Goal: Find specific page/section: Find specific page/section

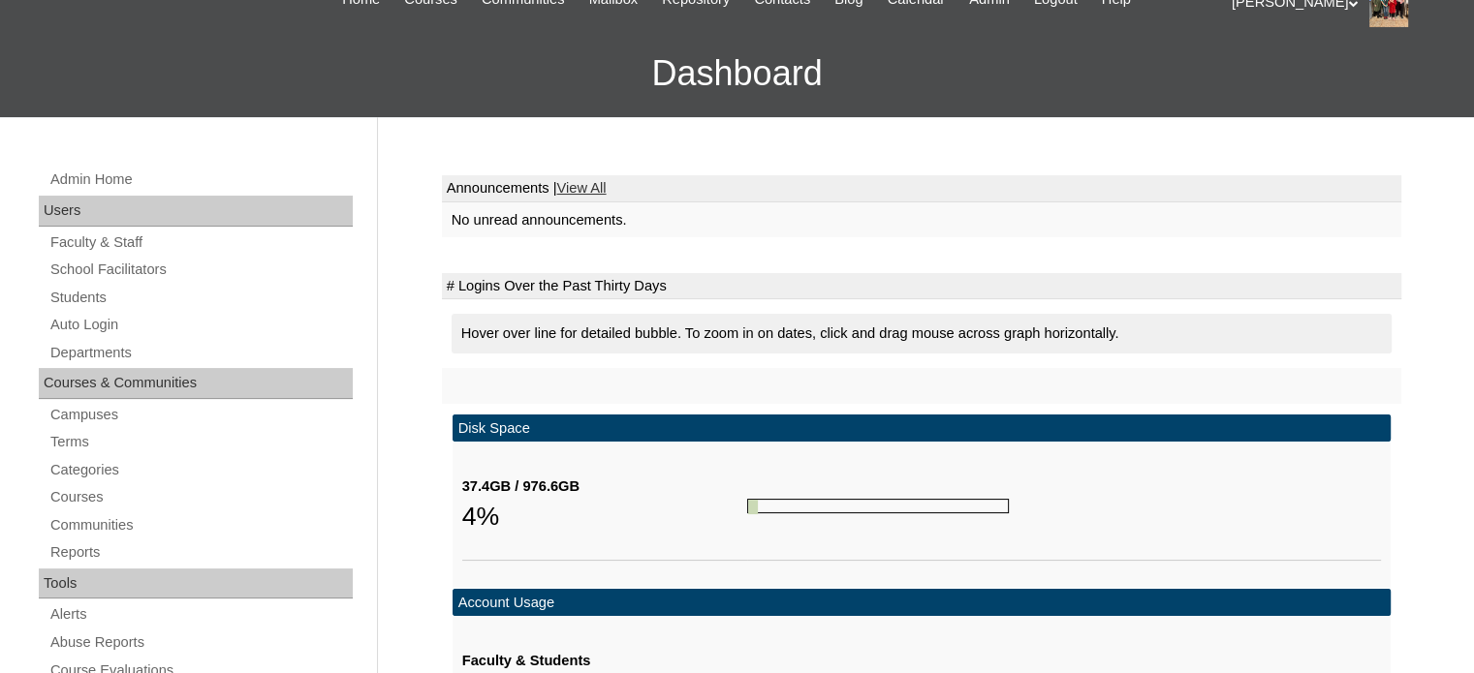
scroll to position [171, 0]
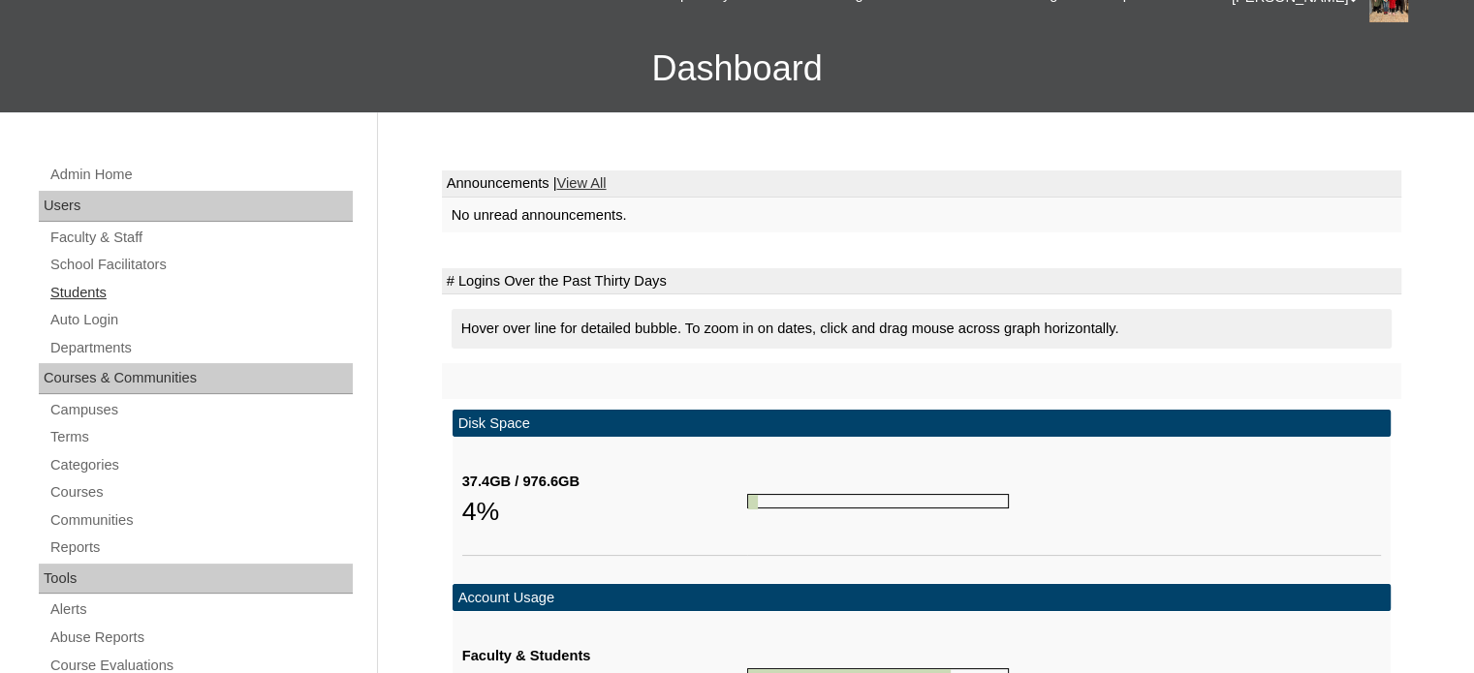
click at [95, 290] on link "Students" at bounding box center [200, 293] width 304 height 24
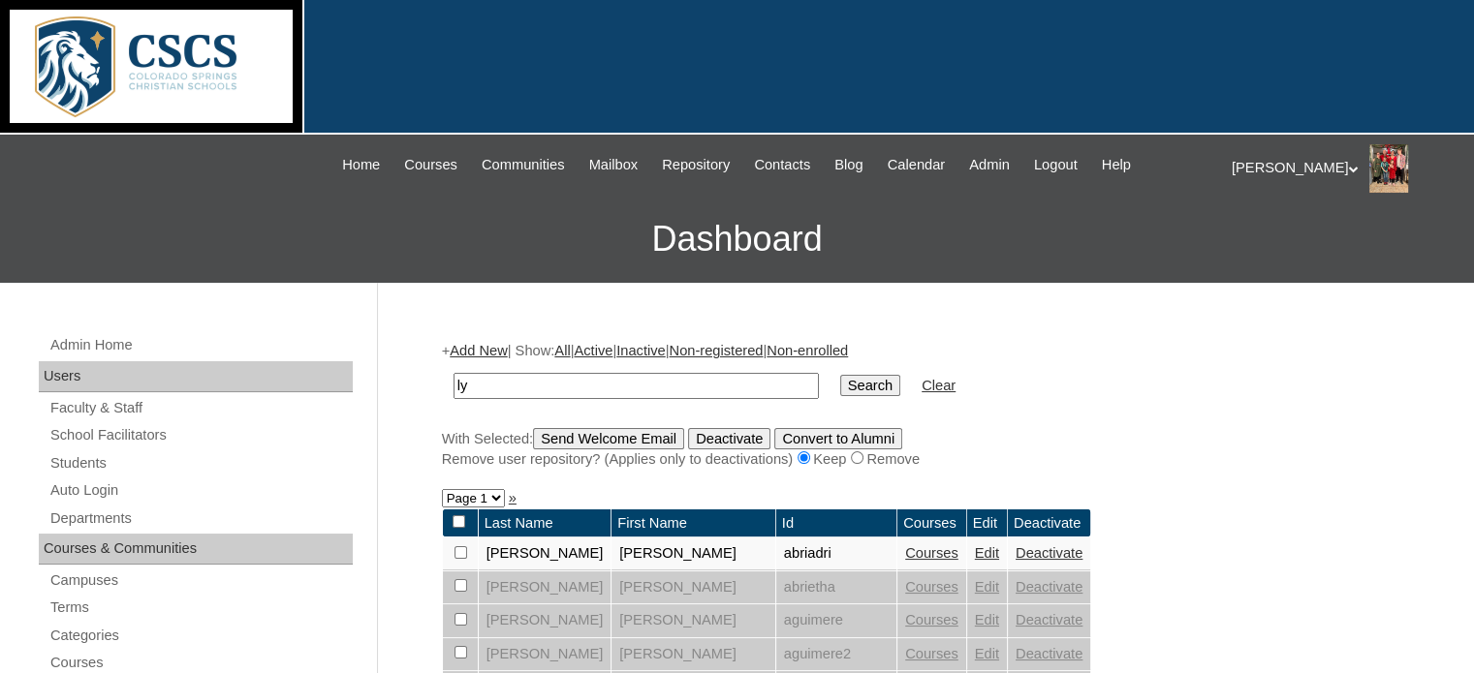
click at [575, 383] on input "ly" at bounding box center [635, 386] width 365 height 26
type input "lylah"
click at [840, 378] on input "Search" at bounding box center [870, 385] width 60 height 21
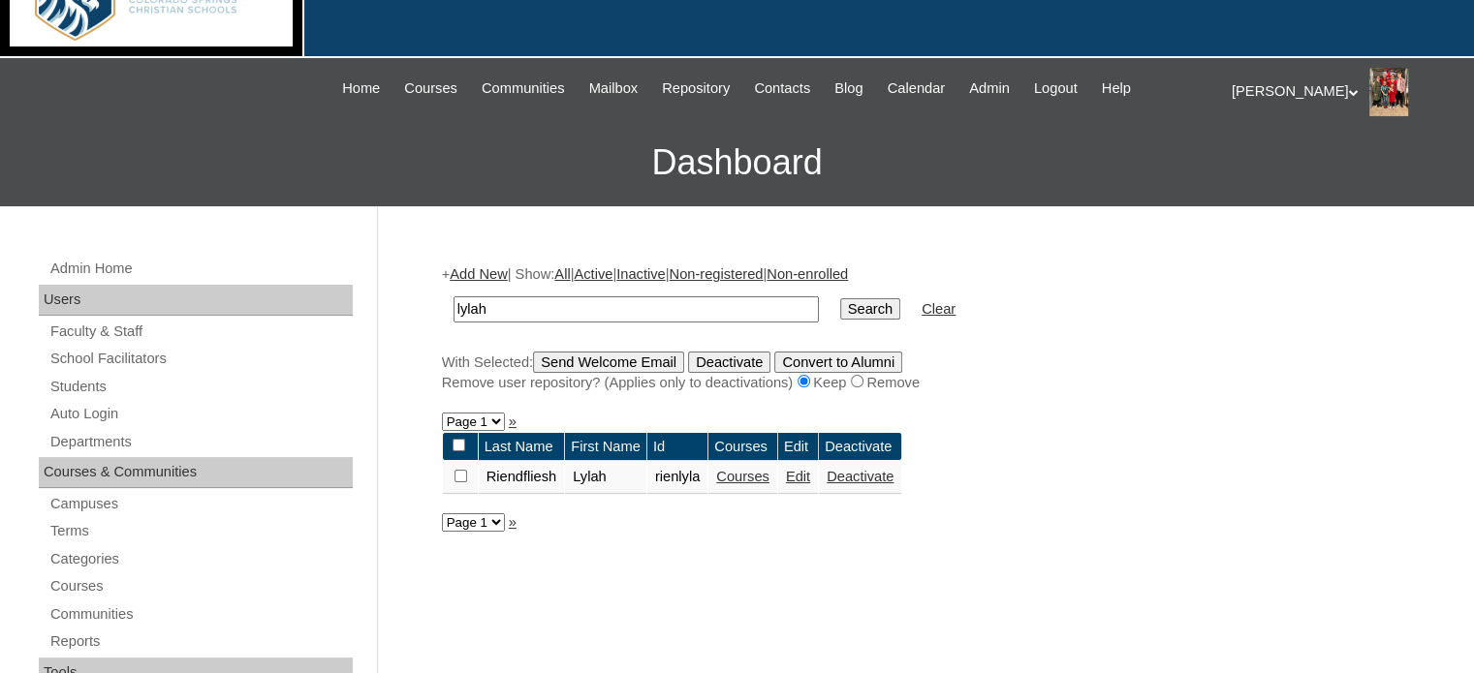
scroll to position [78, 0]
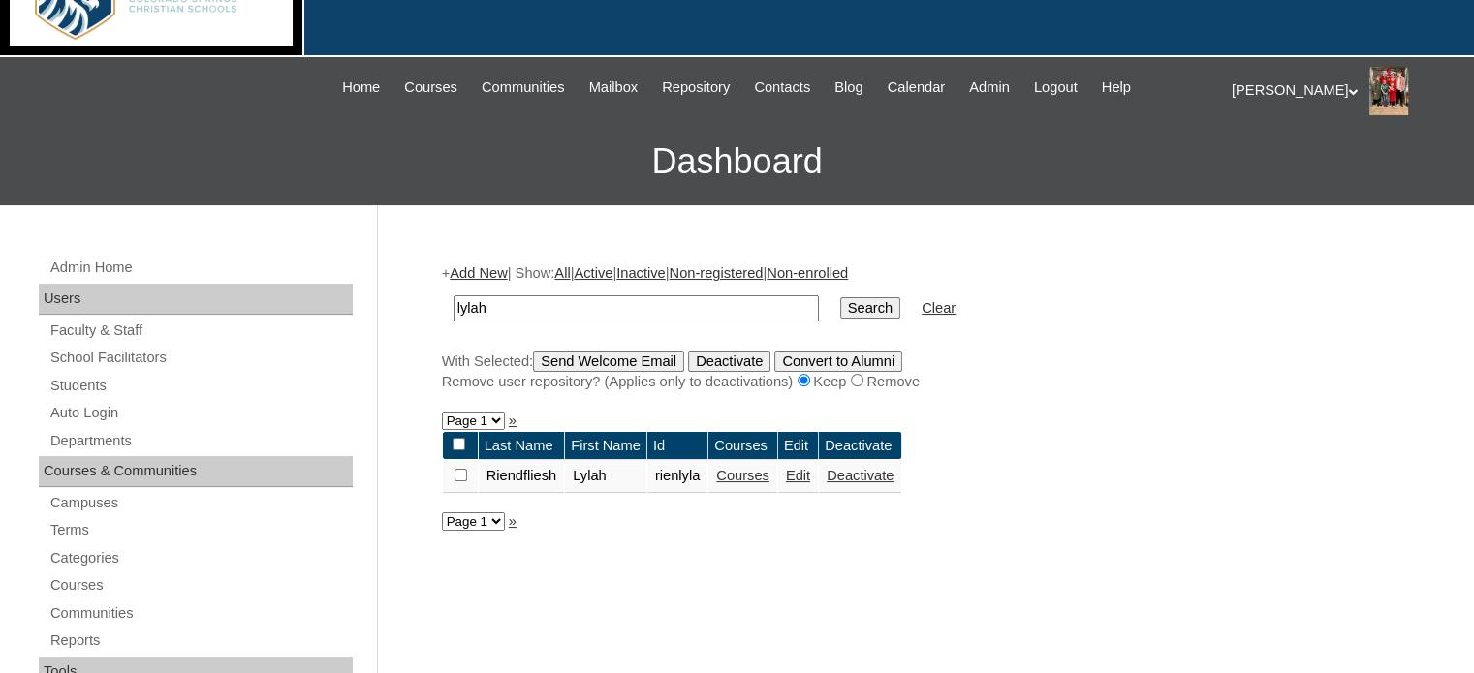
click at [756, 472] on link "Courses" at bounding box center [742, 476] width 53 height 16
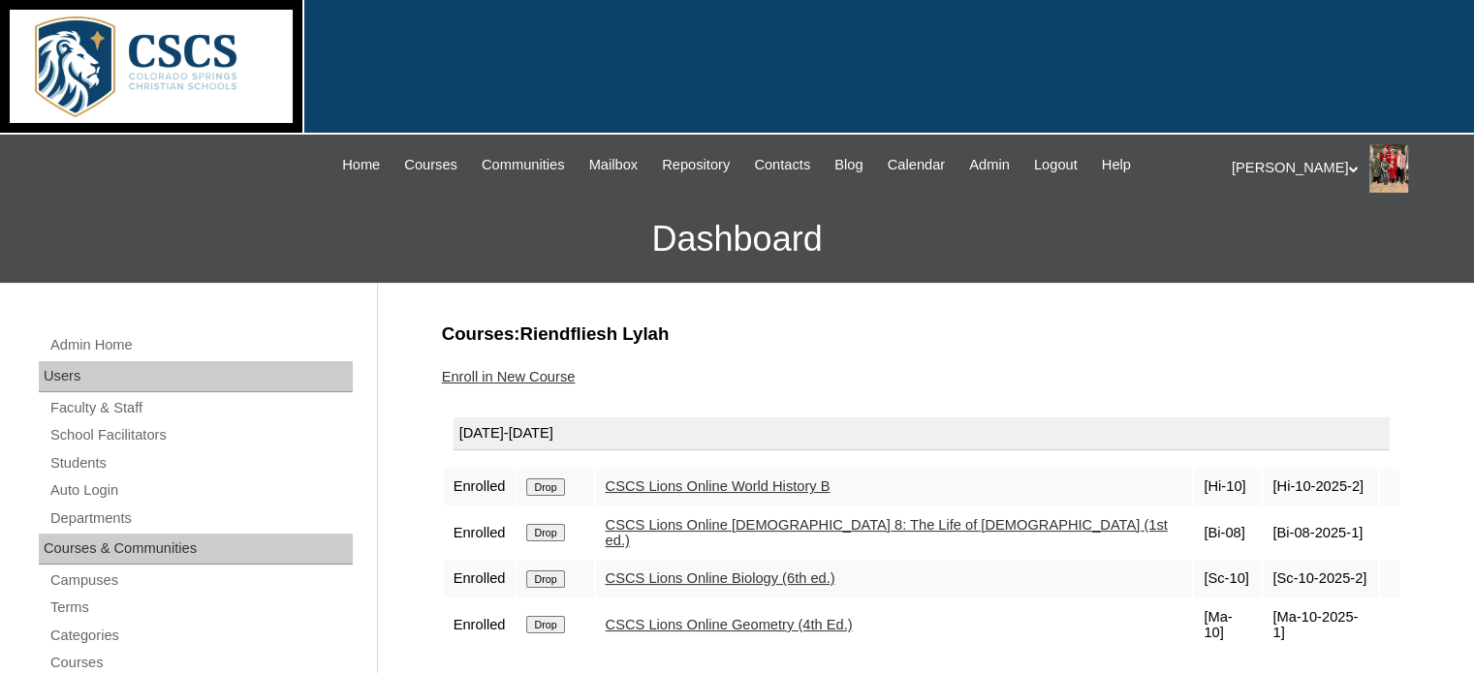
click at [690, 617] on link "CSCS Lions Online Geometry (4th Ed.)" at bounding box center [729, 625] width 247 height 16
click at [673, 617] on link "CSCS Lions Online Geometry (4th Ed.)" at bounding box center [729, 625] width 247 height 16
